Goal: Transaction & Acquisition: Obtain resource

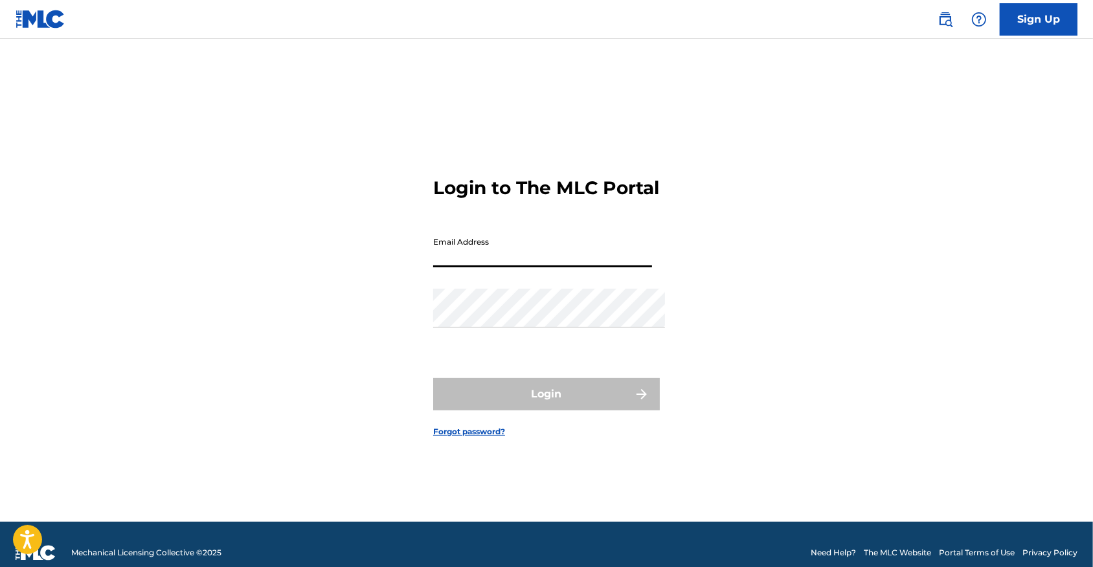
click at [585, 257] on input "Email Address" at bounding box center [542, 249] width 219 height 37
type input "[EMAIL_ADDRESS][DOMAIN_NAME]"
click at [546, 400] on button "Login" at bounding box center [546, 394] width 227 height 32
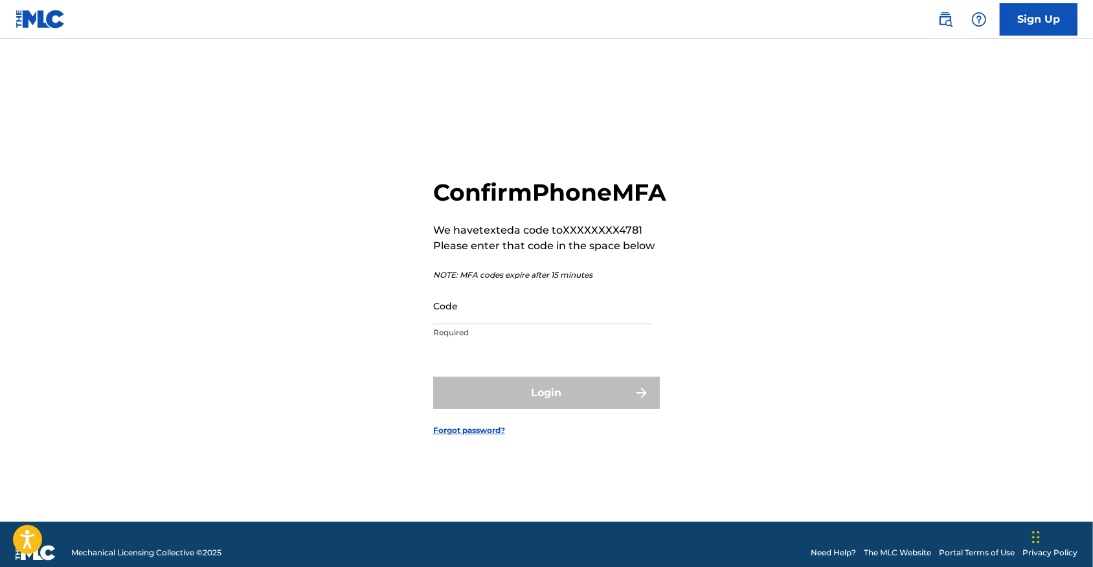
click at [465, 324] on input "Code" at bounding box center [542, 305] width 219 height 37
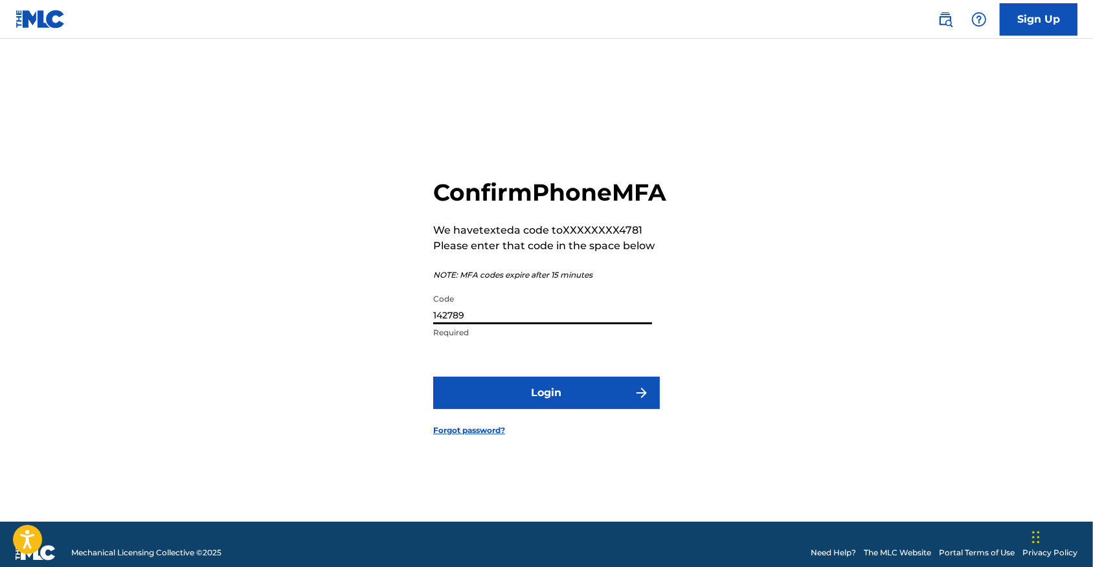
type input "142789"
click at [546, 409] on button "Login" at bounding box center [546, 393] width 227 height 32
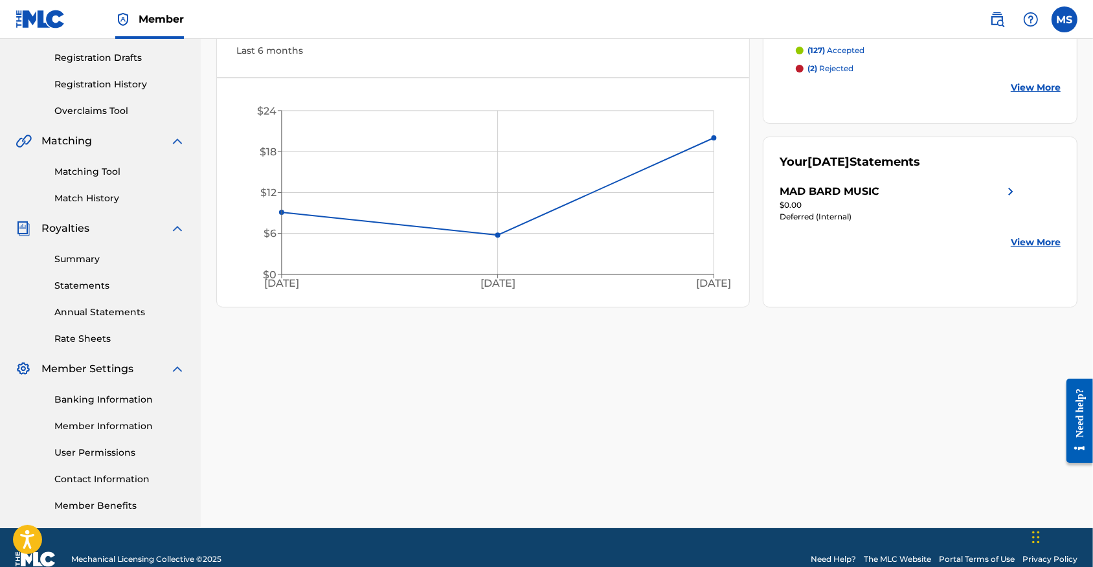
scroll to position [212, 0]
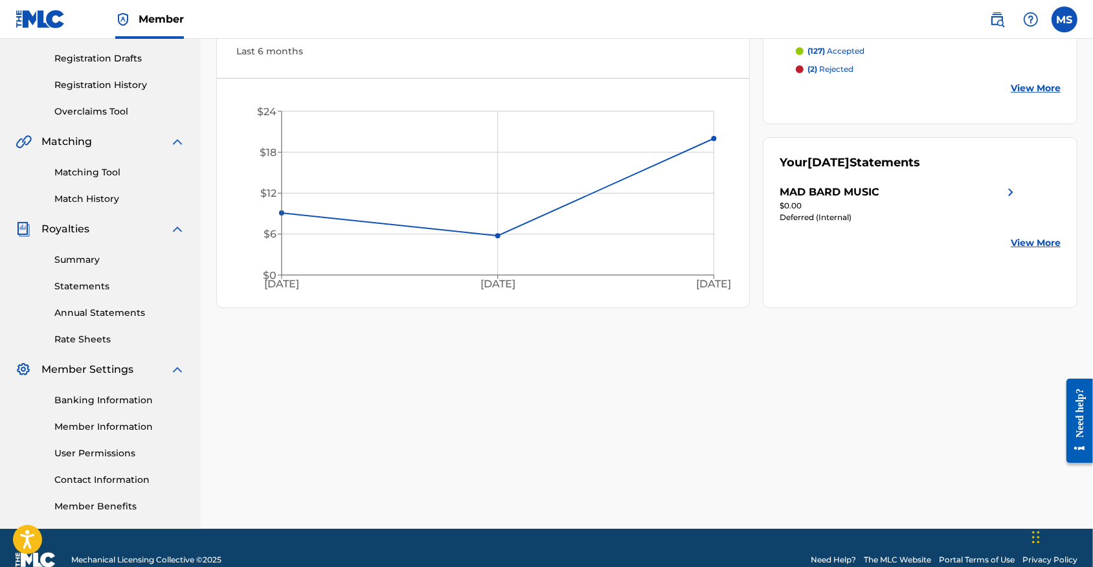
click at [100, 320] on link "Annual Statements" at bounding box center [119, 313] width 131 height 14
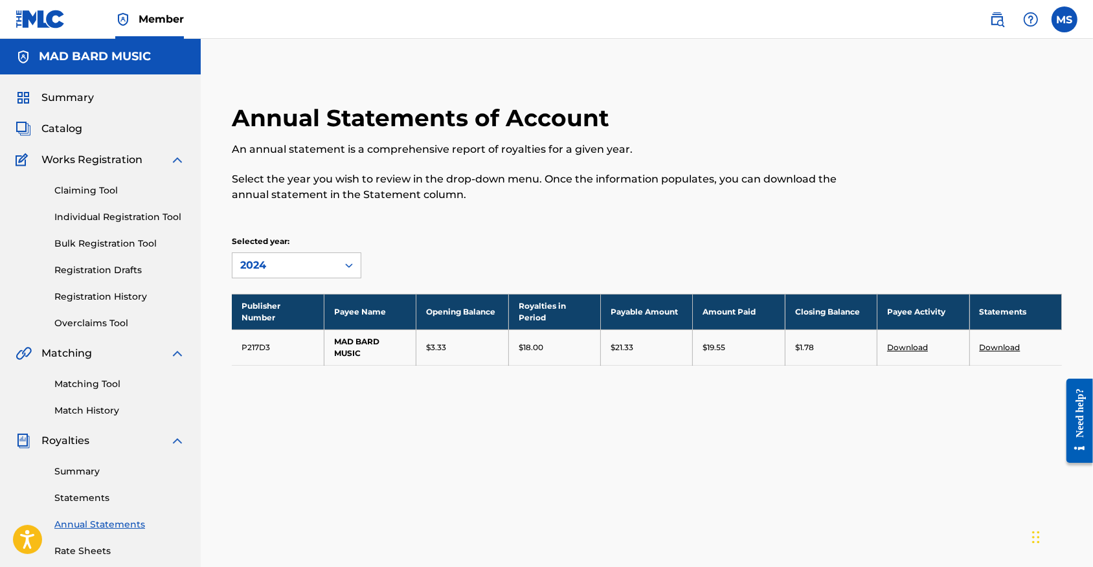
click at [1009, 352] on link "Download" at bounding box center [1000, 348] width 41 height 10
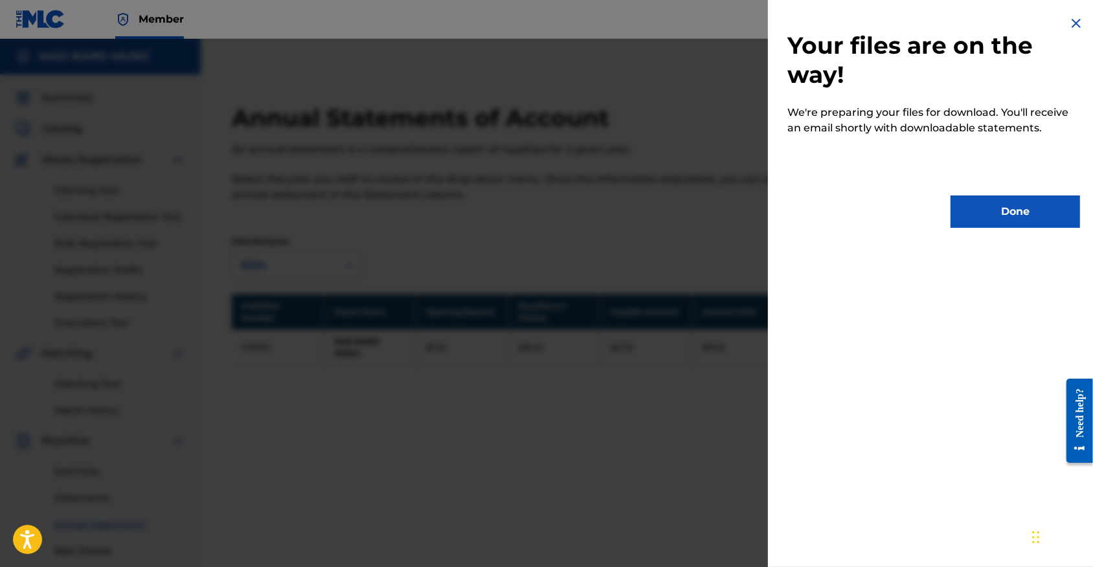
click at [1032, 228] on button "Done" at bounding box center [1015, 212] width 129 height 32
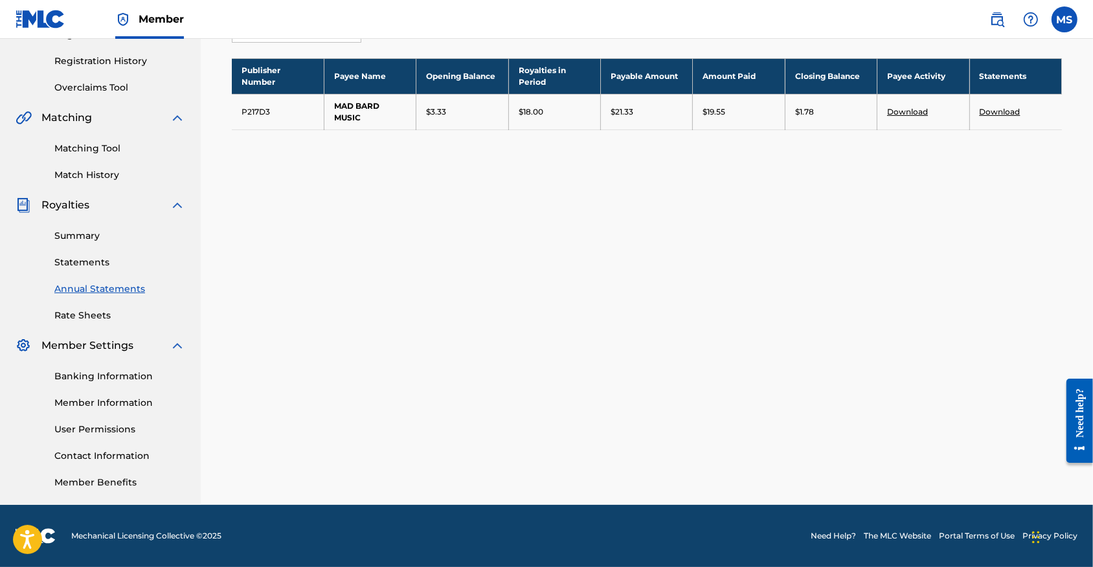
scroll to position [258, 0]
click at [97, 372] on link "Banking Information" at bounding box center [119, 377] width 131 height 14
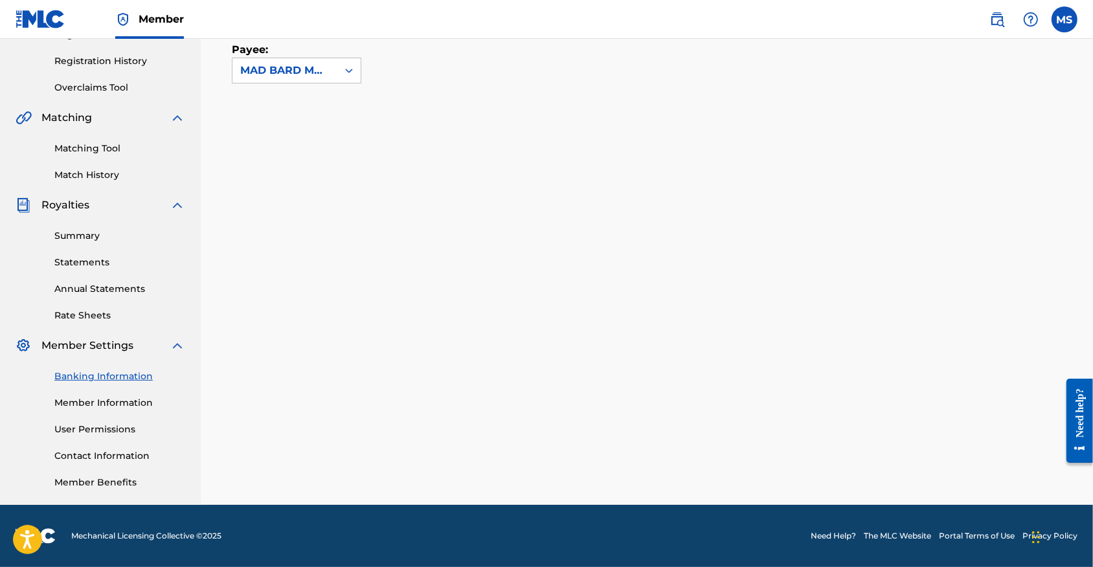
scroll to position [258, 0]
click at [100, 232] on link "Summary" at bounding box center [119, 236] width 131 height 14
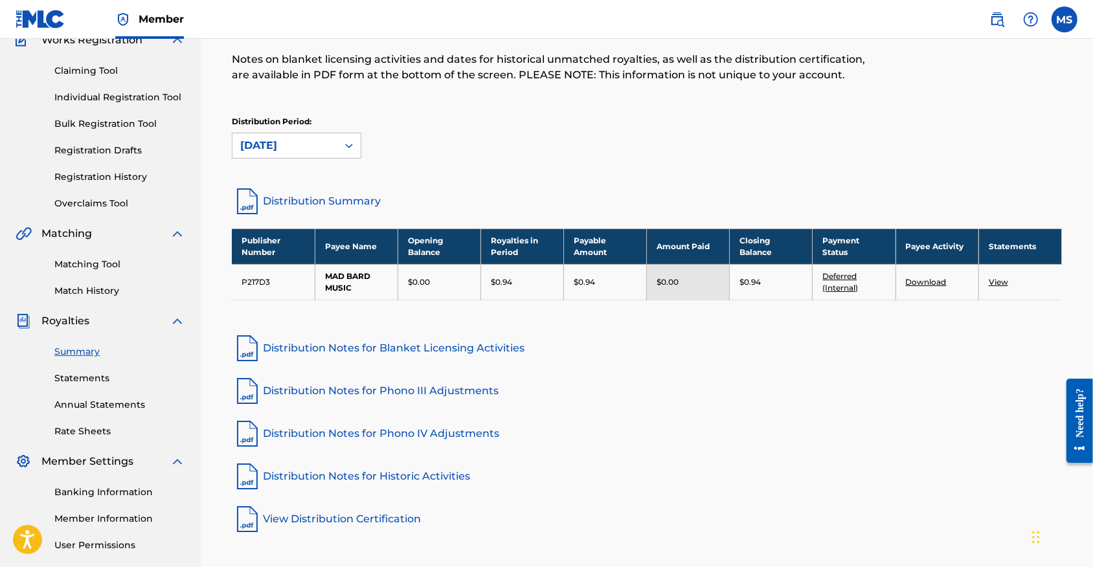
scroll to position [124, 0]
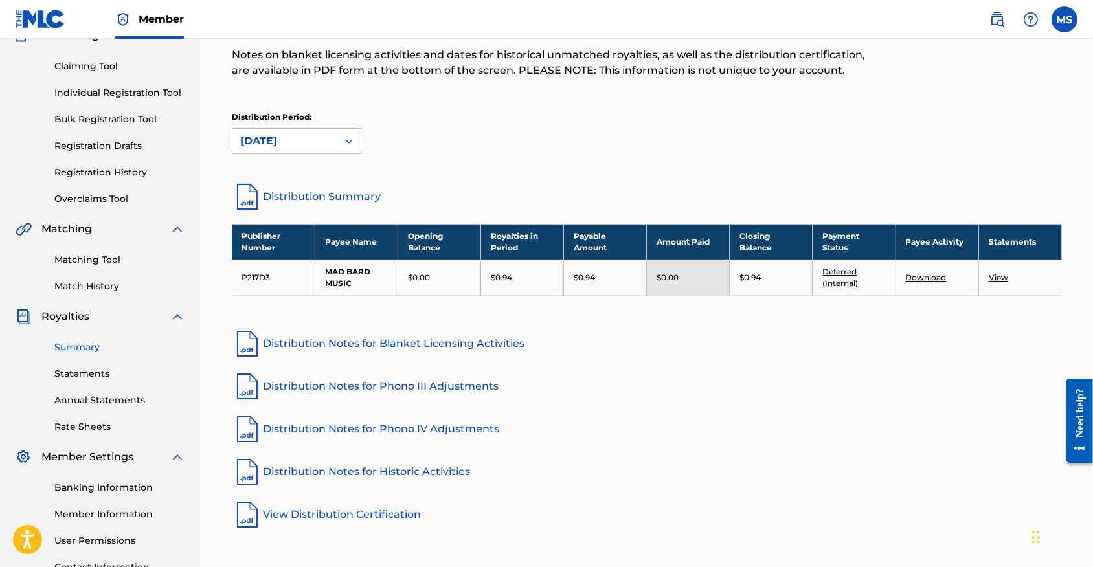
click at [105, 381] on link "Statements" at bounding box center [119, 374] width 131 height 14
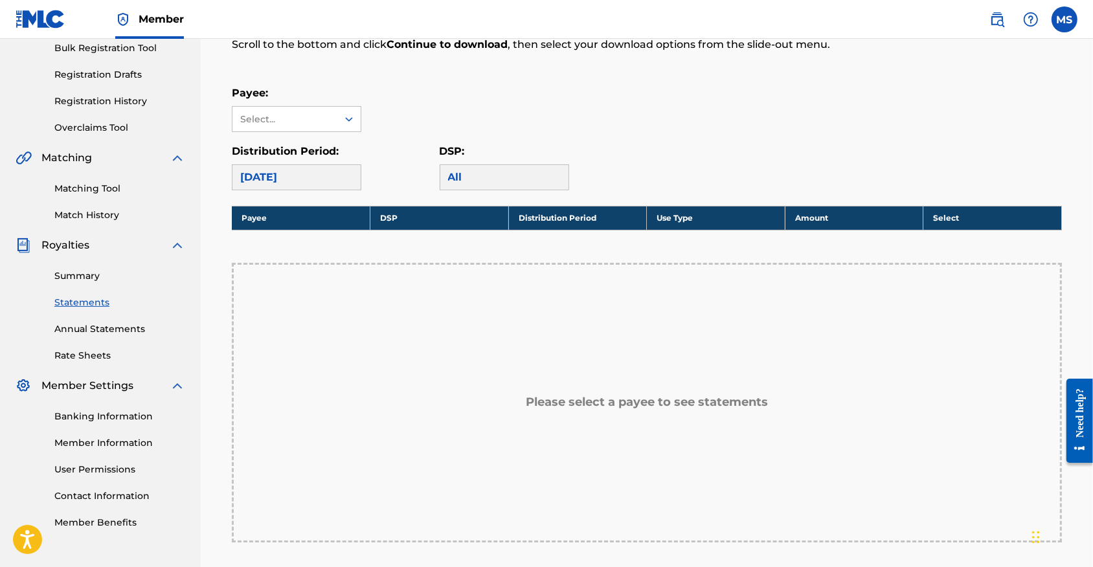
scroll to position [195, 0]
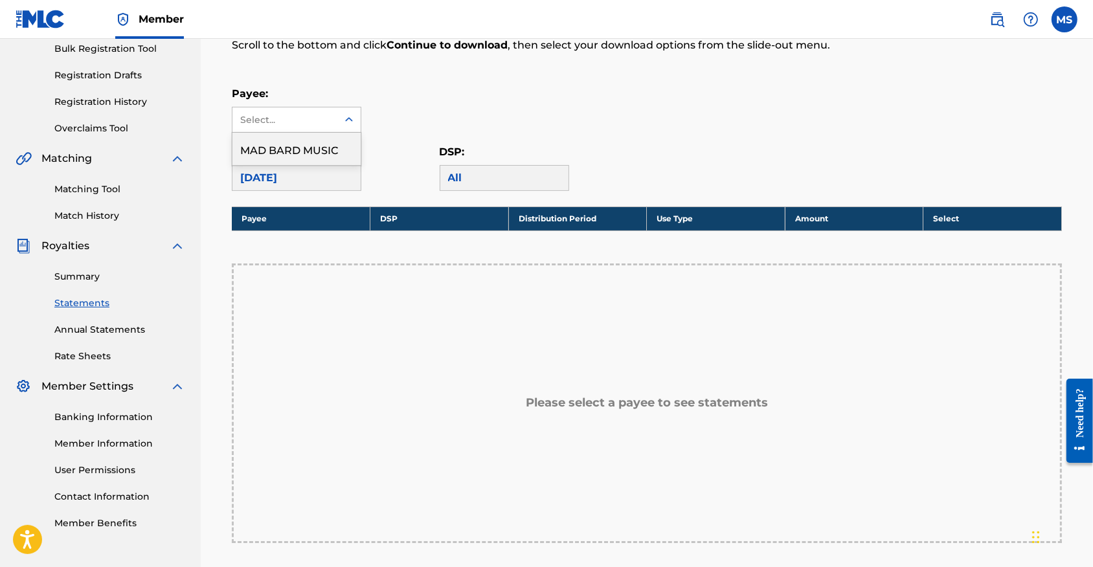
click at [328, 127] on div "Select..." at bounding box center [284, 120] width 88 height 14
click at [322, 161] on div "MAD BARD MUSIC" at bounding box center [296, 149] width 128 height 32
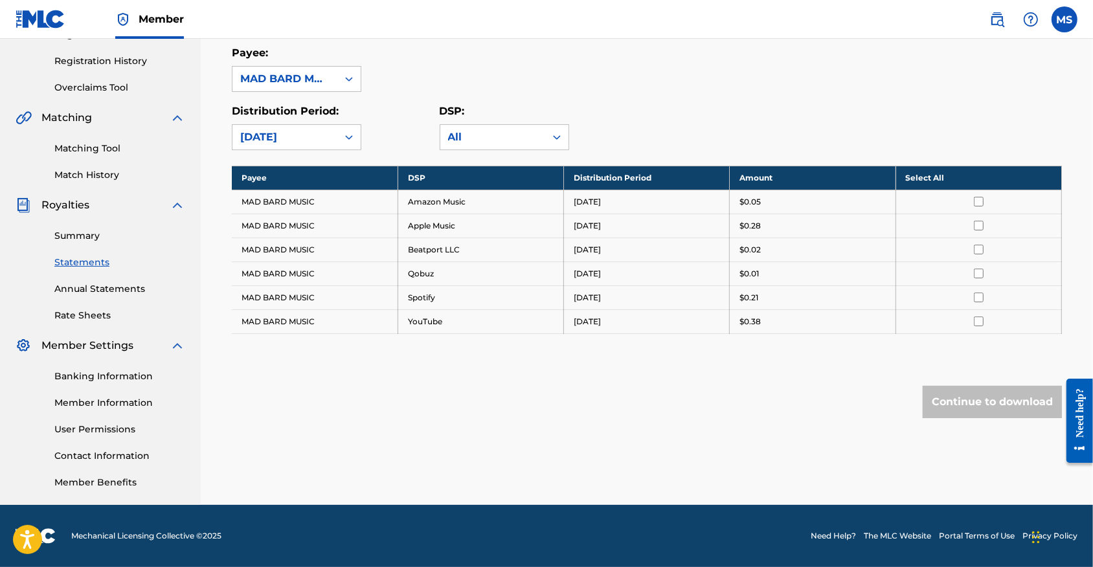
scroll to position [258, 0]
click at [356, 417] on div "Royalty Statements Select your desired payee from the Payee drop-down menu. The…" at bounding box center [646, 169] width 861 height 602
